Goal: Information Seeking & Learning: Learn about a topic

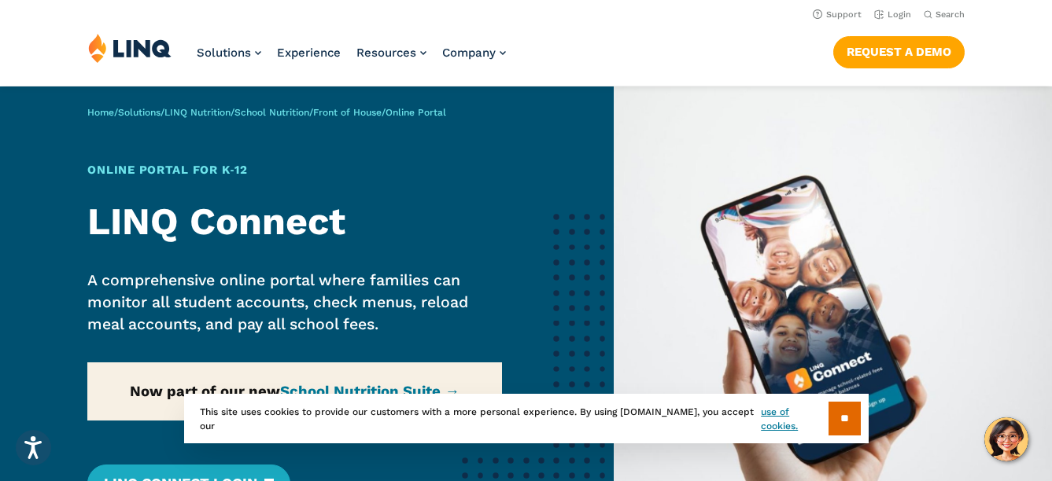
scroll to position [393, 0]
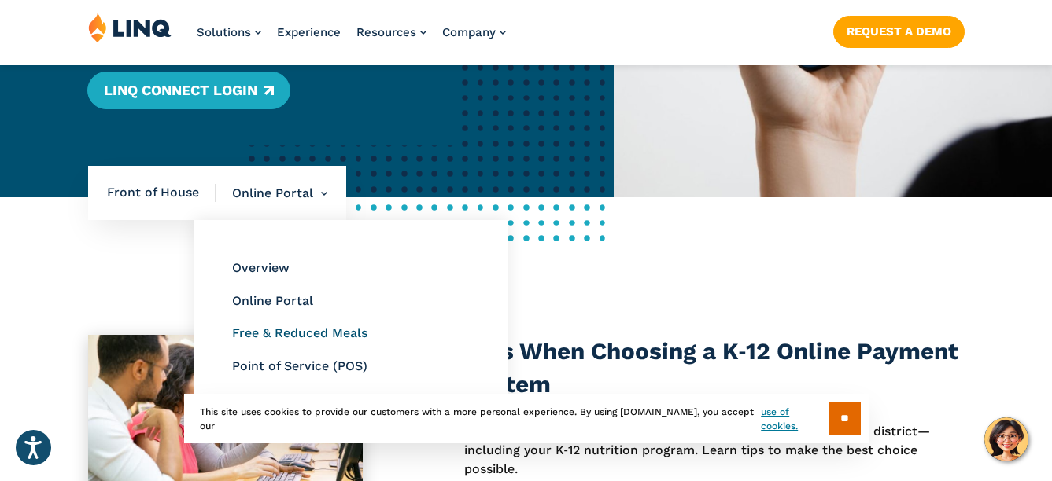
click at [263, 338] on link "Free & Reduced Meals" at bounding box center [299, 333] width 135 height 15
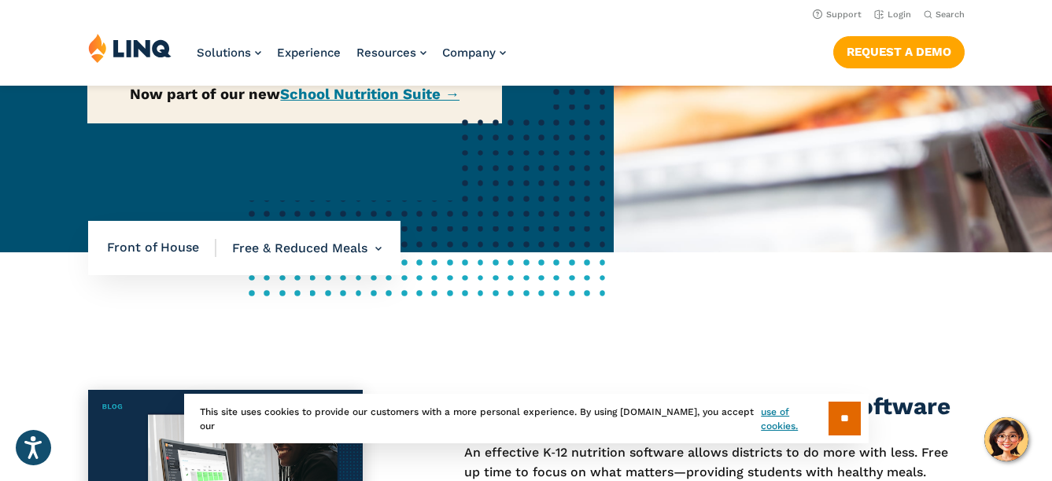
scroll to position [236, 0]
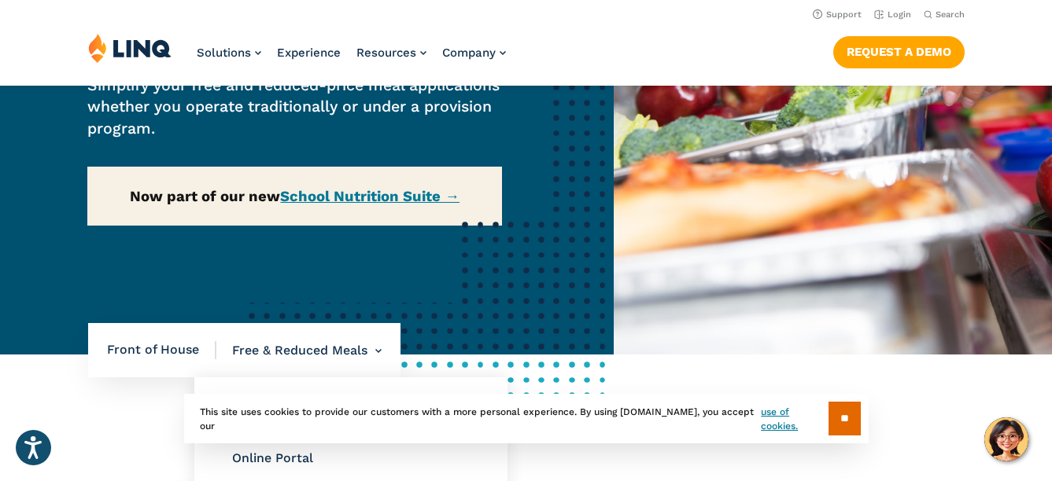
click at [308, 354] on li "Free & Reduced Meals Overview Online Portal Free & Reduced Meals Point of Servi…" at bounding box center [298, 350] width 165 height 55
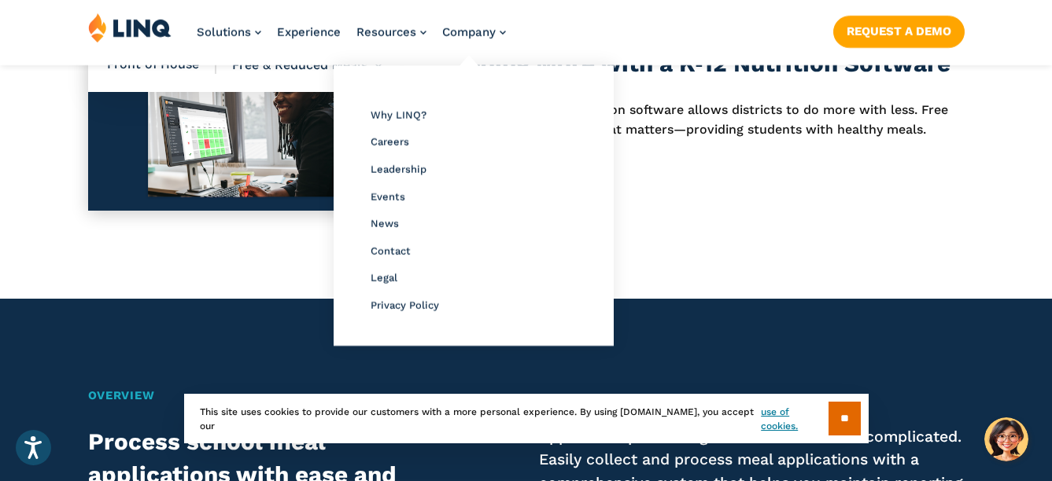
scroll to position [708, 0]
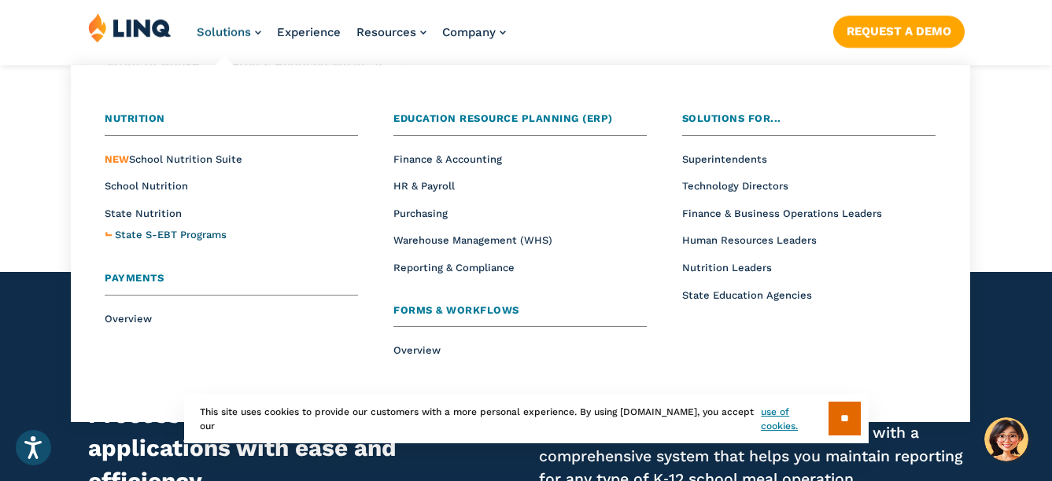
click at [164, 227] on link "State S-EBT Programs" at bounding box center [171, 235] width 112 height 17
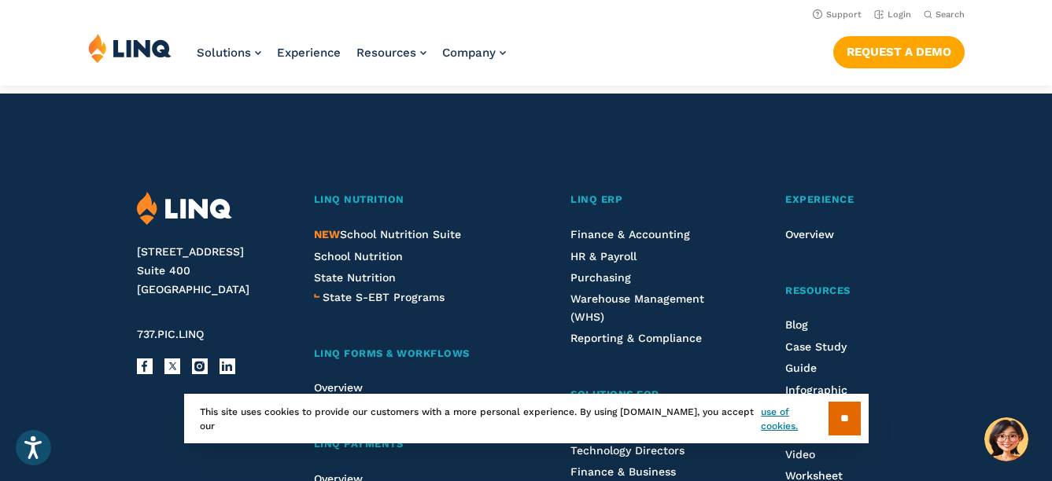
scroll to position [2595, 0]
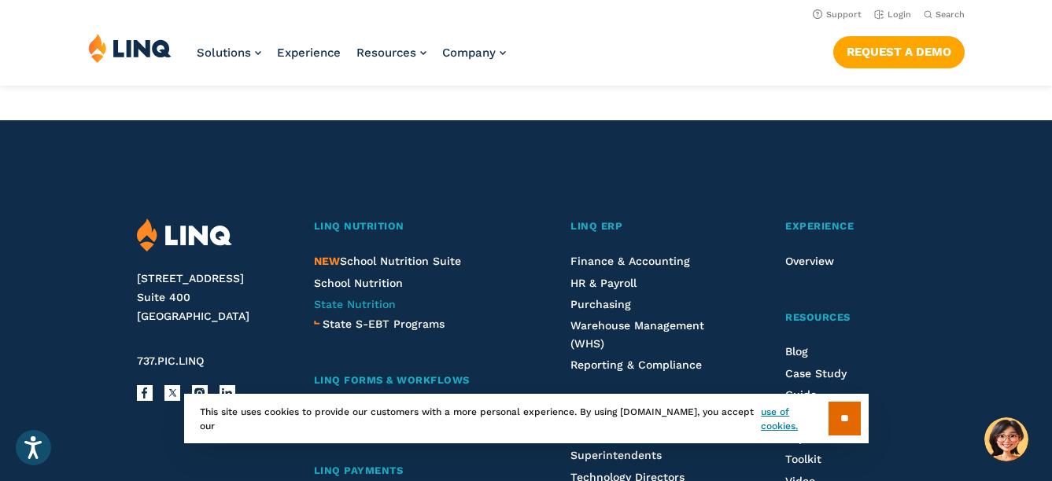
click at [367, 311] on span "State Nutrition" at bounding box center [355, 304] width 82 height 13
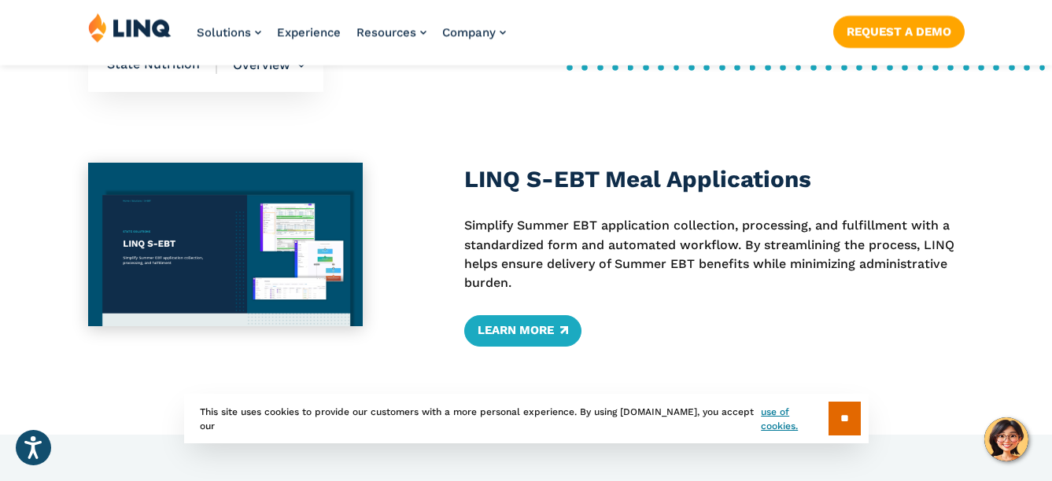
scroll to position [708, 0]
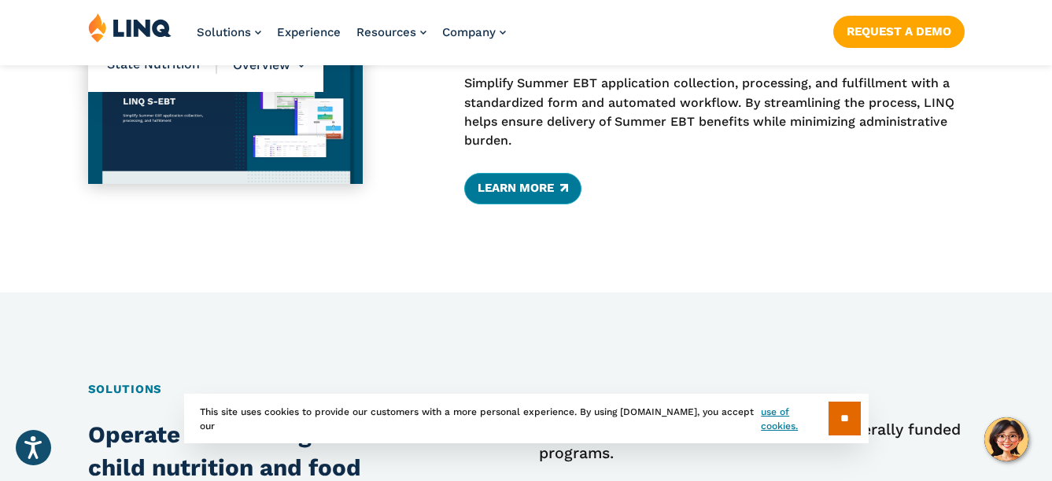
click at [519, 181] on link "Learn More" at bounding box center [522, 188] width 117 height 31
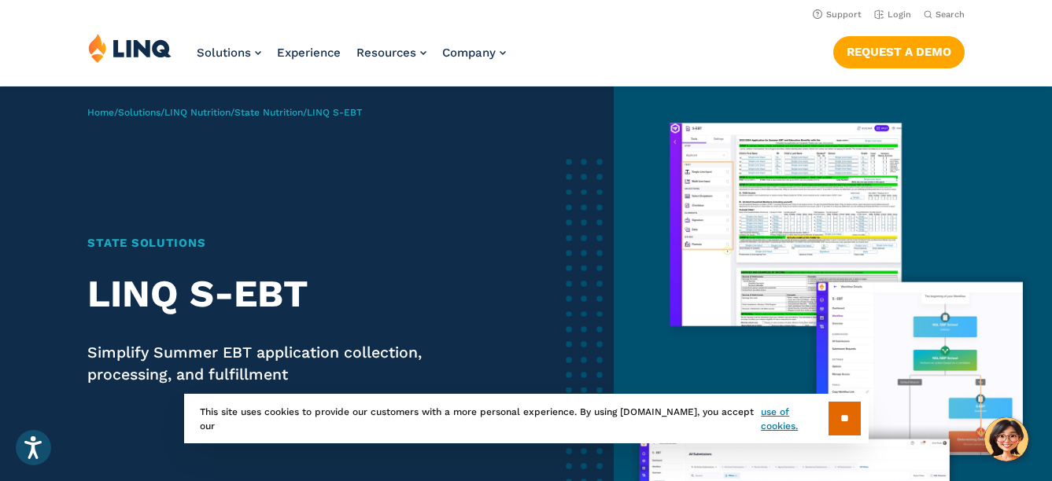
click at [713, 180] on img at bounding box center [832, 339] width 438 height 504
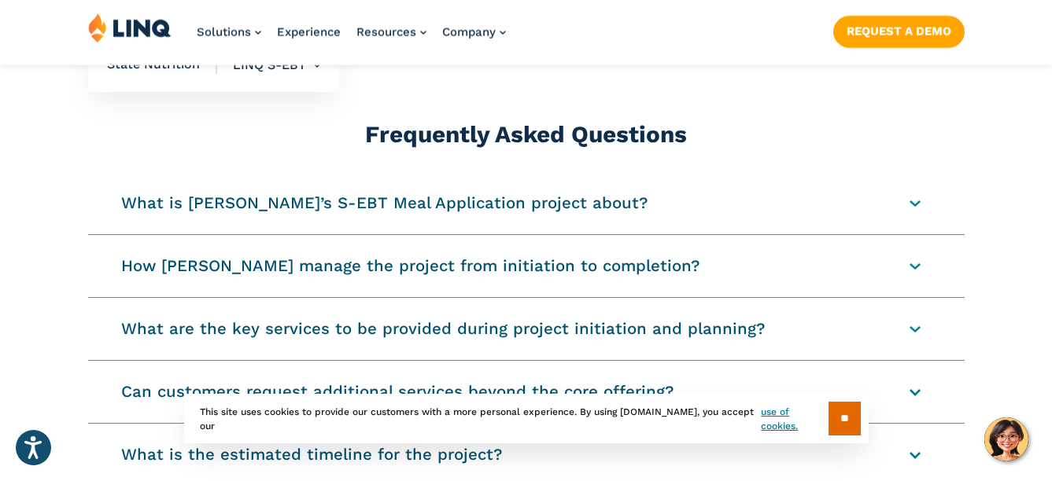
scroll to position [1888, 0]
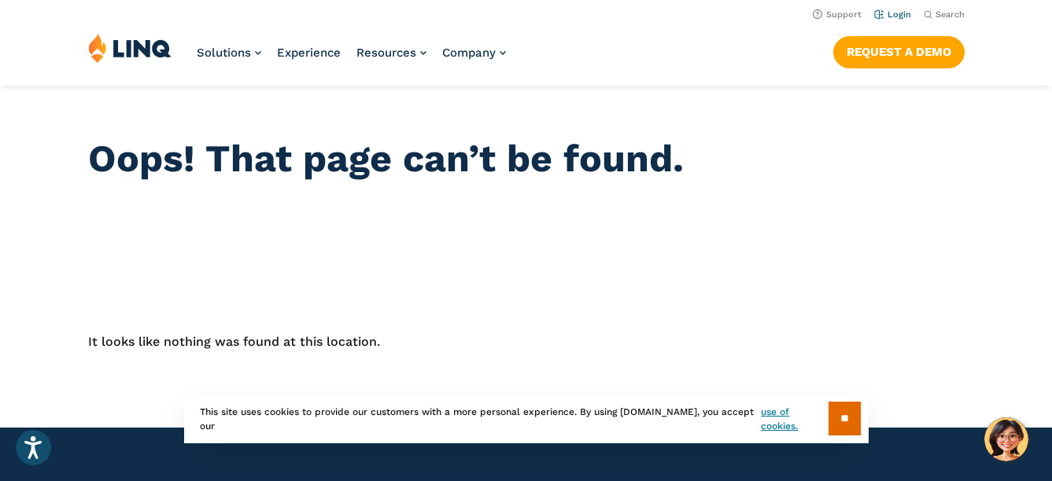
click at [893, 18] on link "Login" at bounding box center [892, 14] width 37 height 10
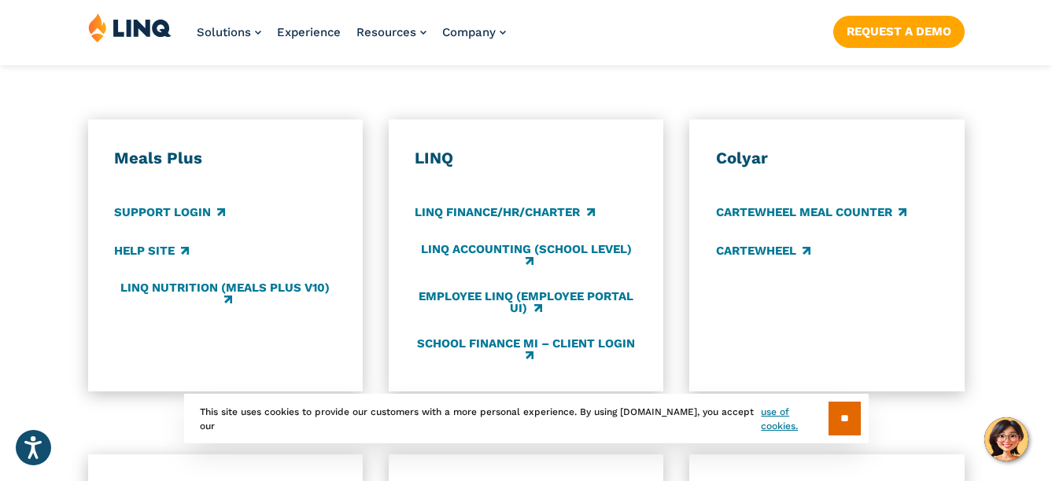
scroll to position [865, 0]
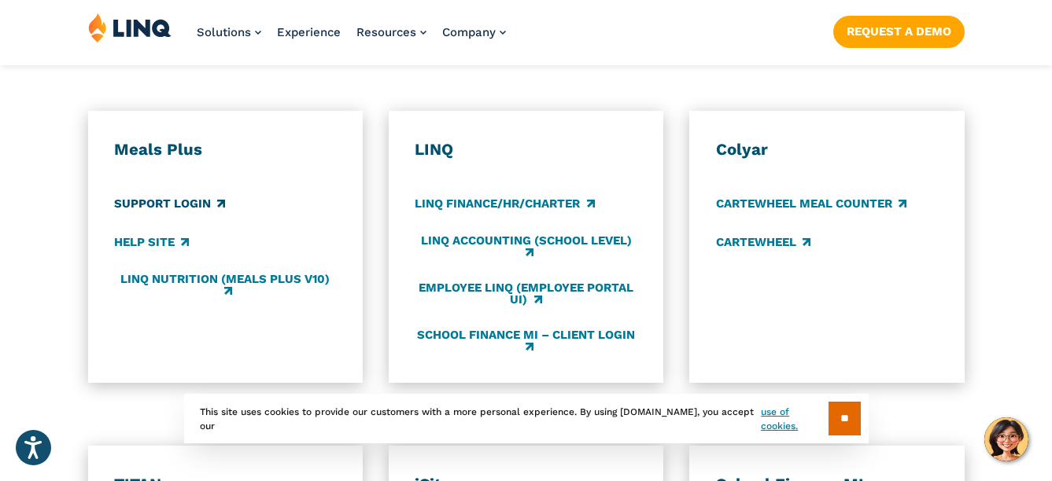
click at [192, 210] on link "Support Login" at bounding box center [169, 203] width 111 height 17
